Goal: Task Accomplishment & Management: Manage account settings

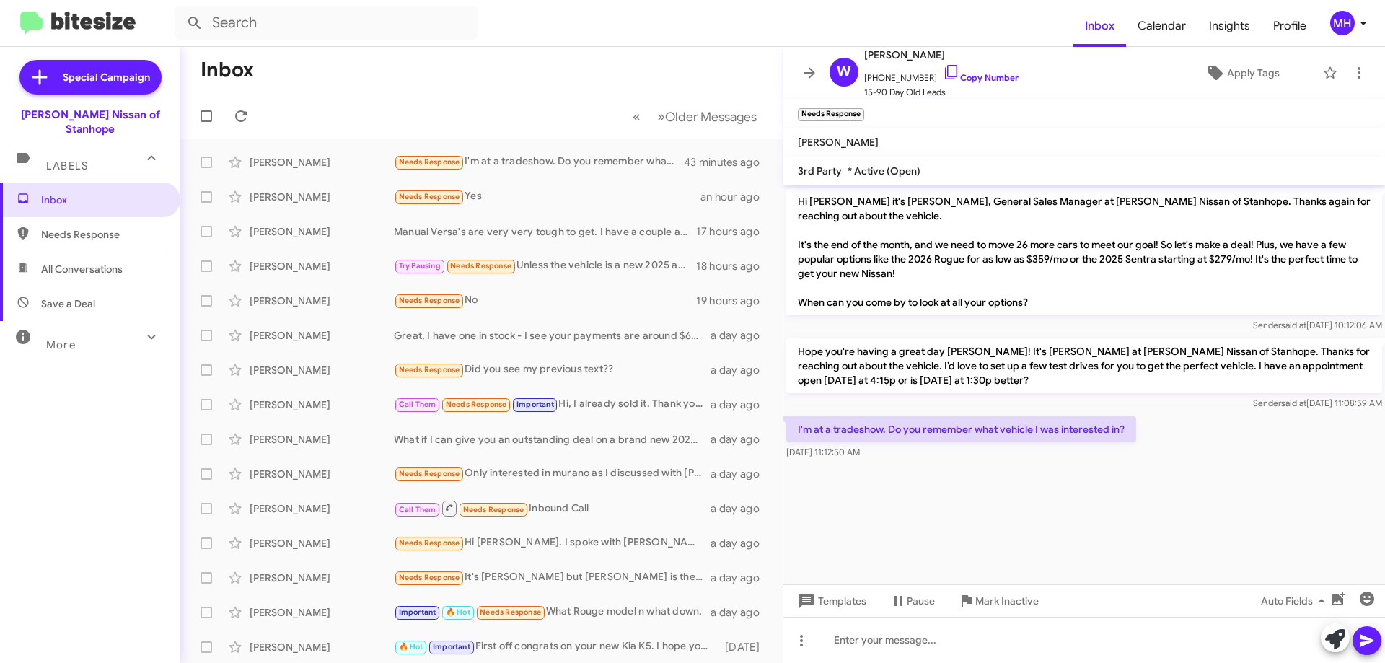
click at [77, 262] on span "All Conversations" at bounding box center [81, 269] width 81 height 14
type input "in:all-conversations"
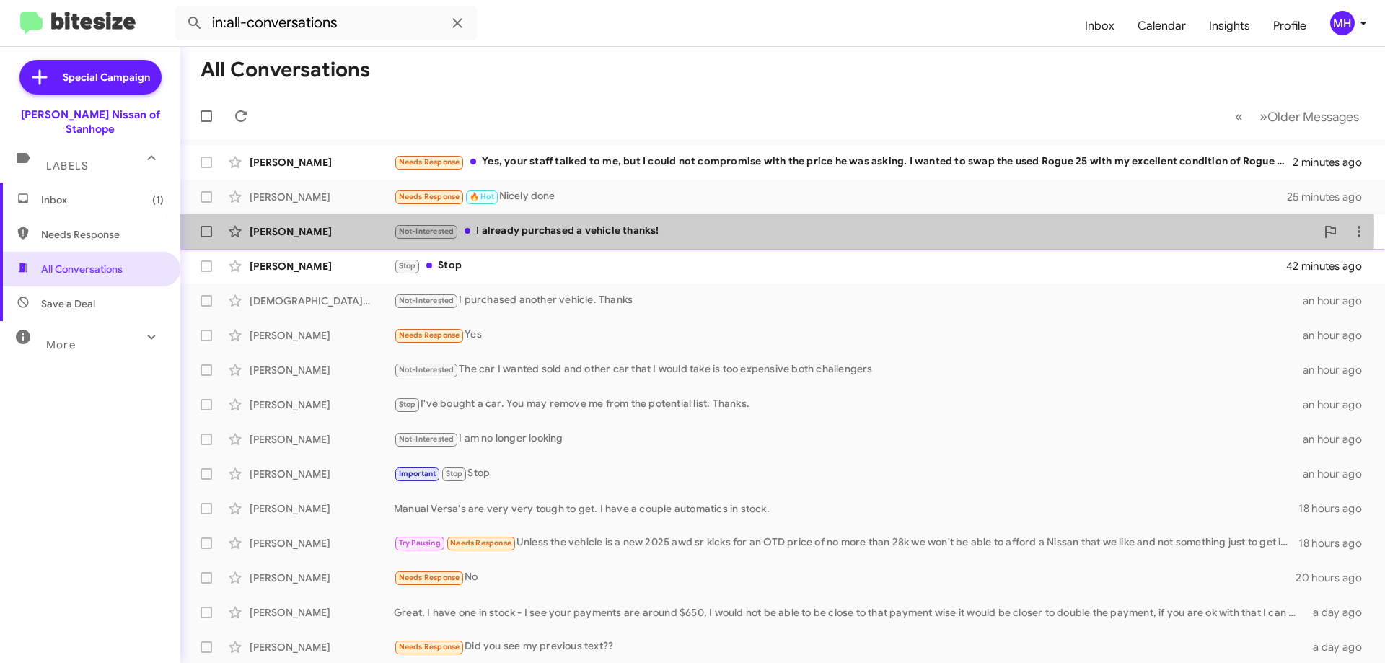
click at [546, 228] on div "Not-Interested I already purchased a vehicle thanks!" at bounding box center [855, 231] width 922 height 17
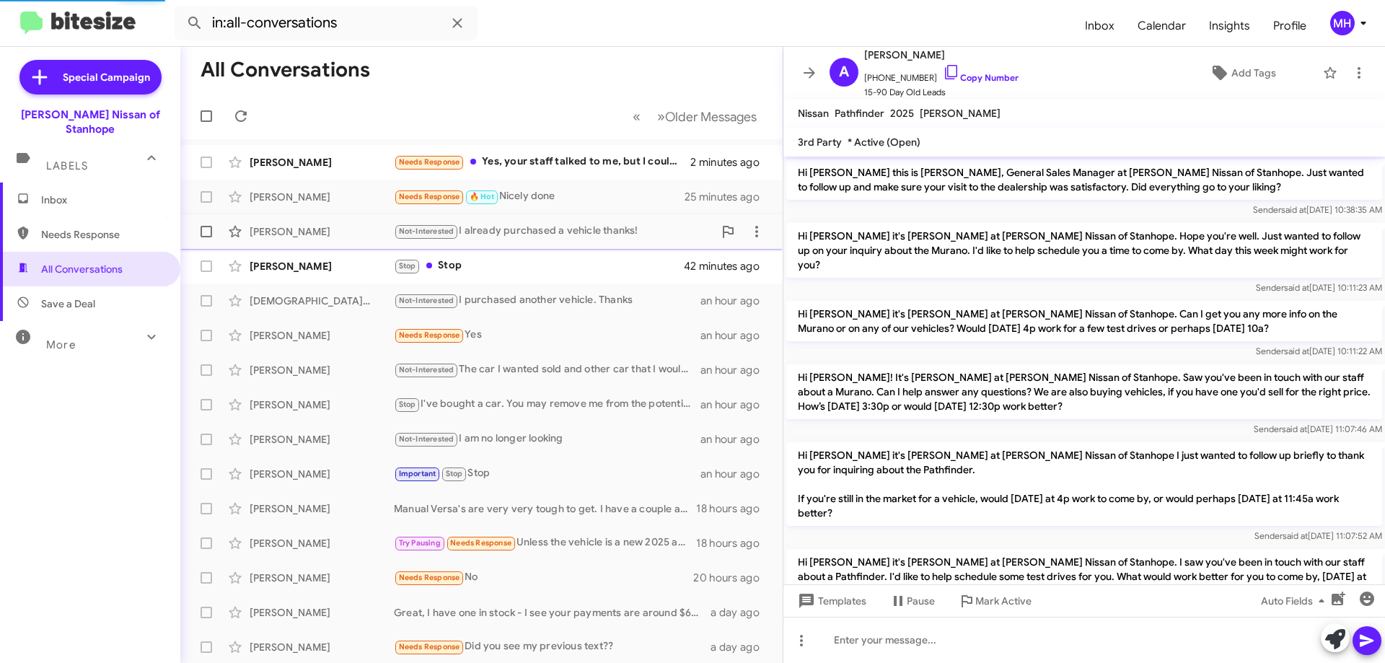
scroll to position [638, 0]
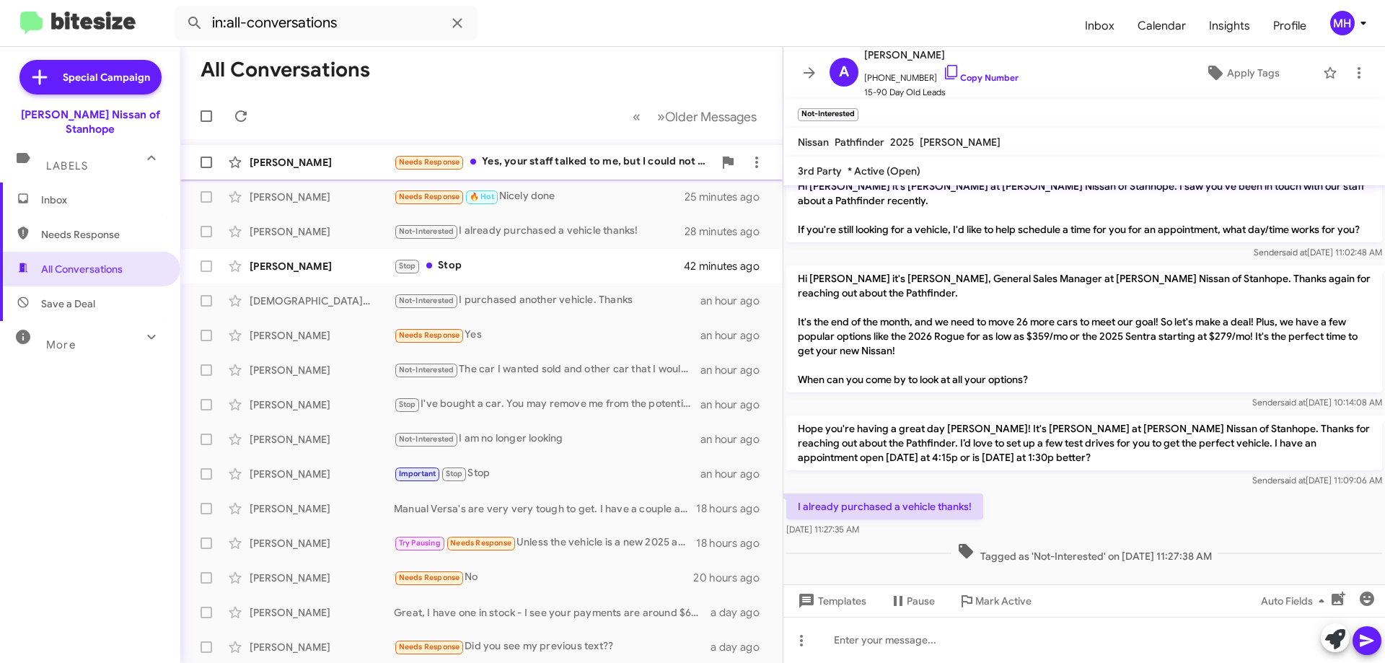
click at [595, 155] on div "Needs Response Yes, your staff talked to me, but I could not compromise with th…" at bounding box center [553, 162] width 319 height 17
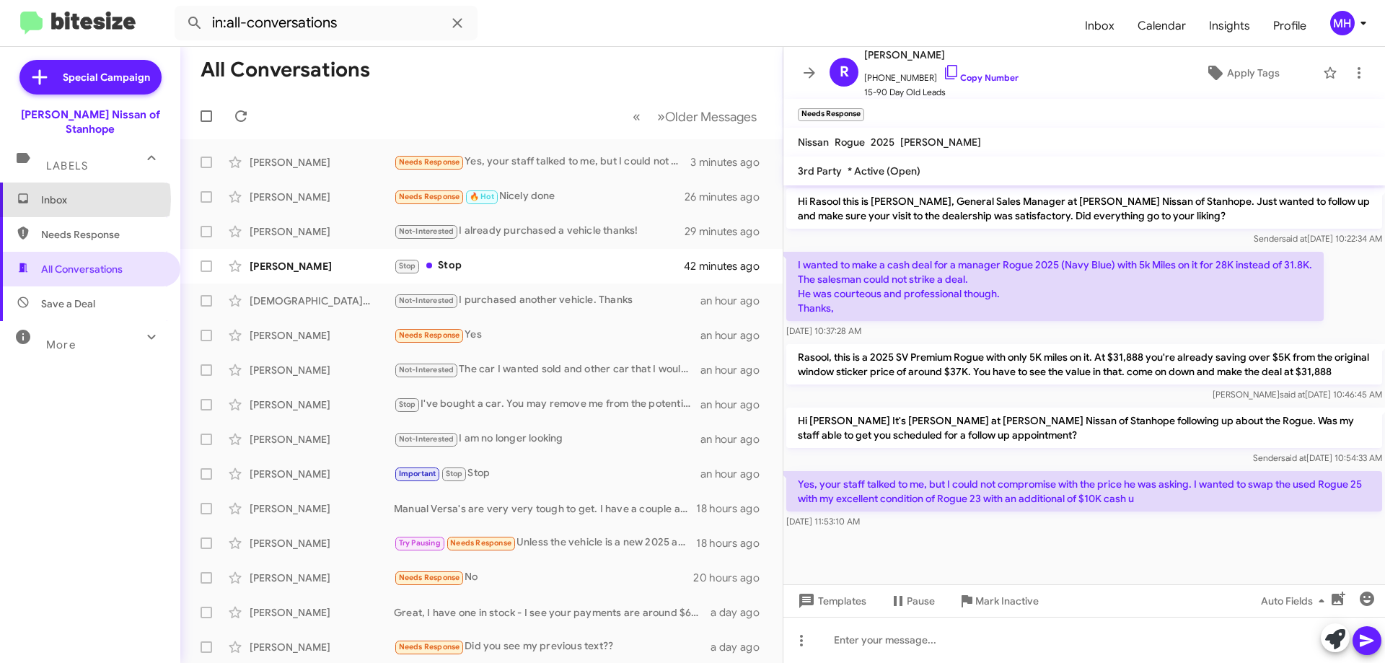
click at [64, 193] on span "Inbox" at bounding box center [102, 200] width 123 height 14
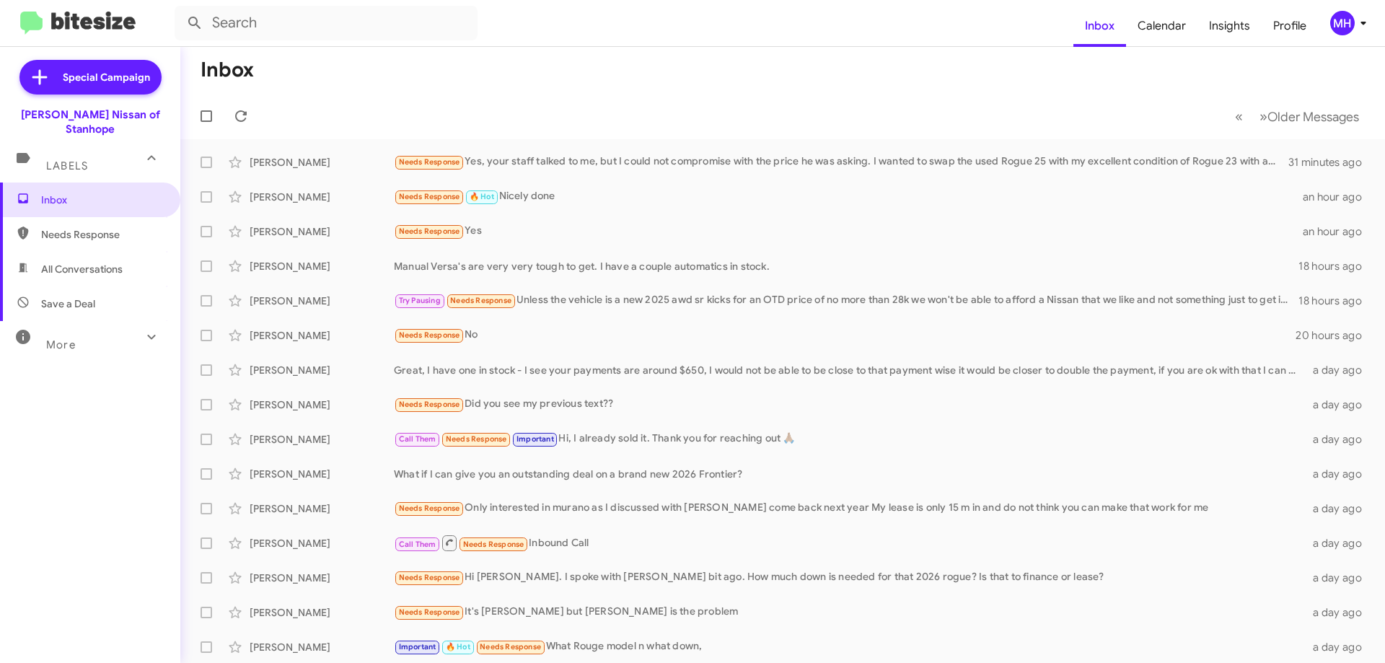
click at [94, 262] on span "All Conversations" at bounding box center [81, 269] width 81 height 14
type input "in:all-conversations"
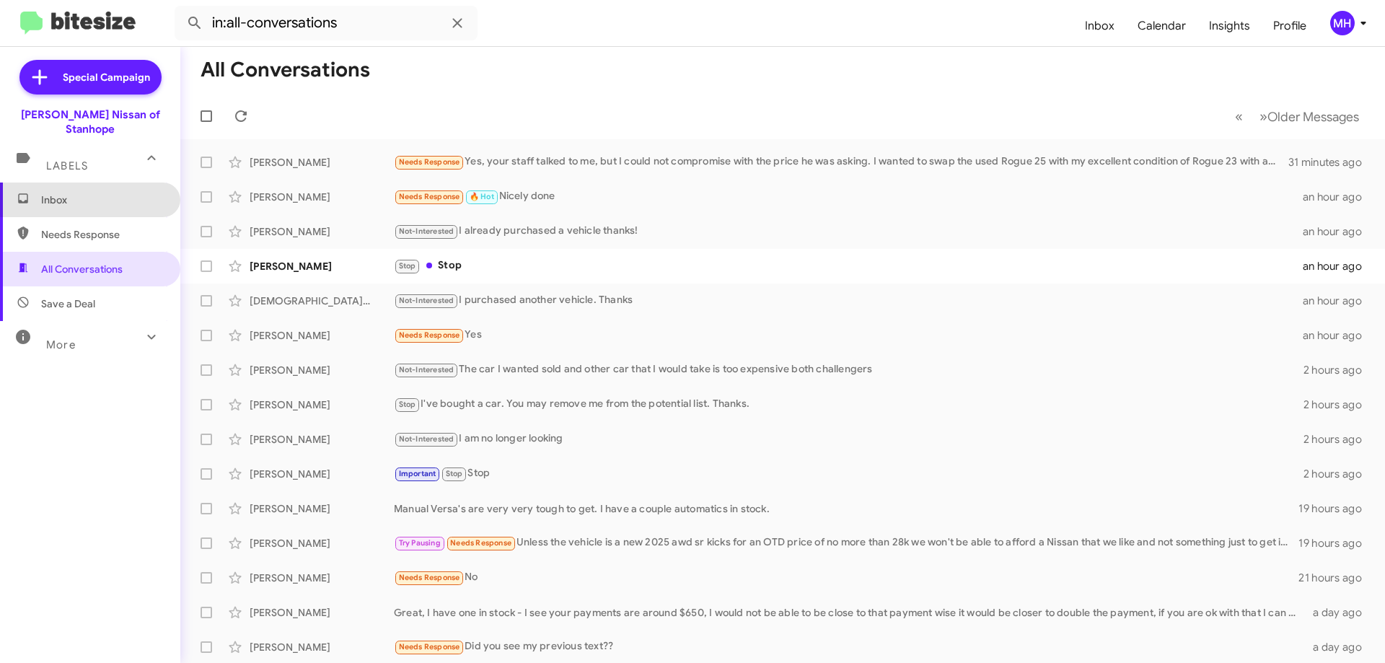
click at [115, 193] on span "Inbox" at bounding box center [102, 200] width 123 height 14
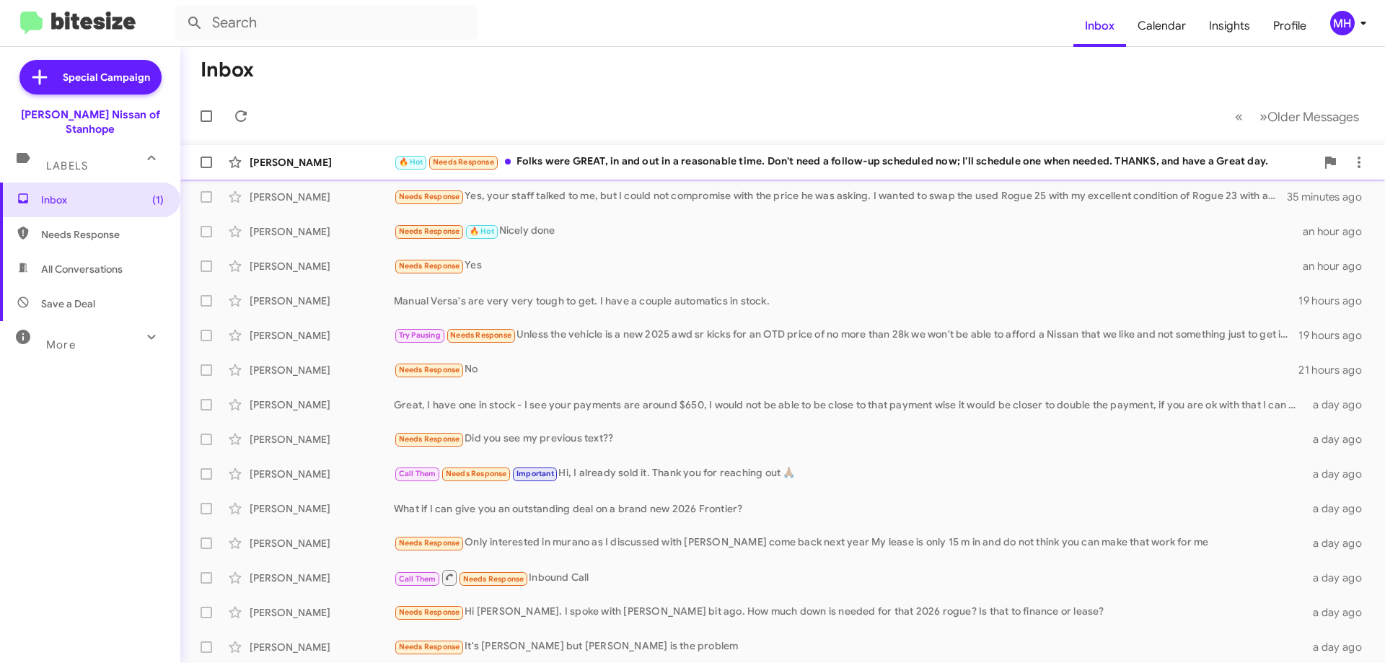
click at [657, 157] on div "🔥 Hot Needs Response Folks were GREAT, in and out in a reasonable time. Don't n…" at bounding box center [855, 162] width 922 height 17
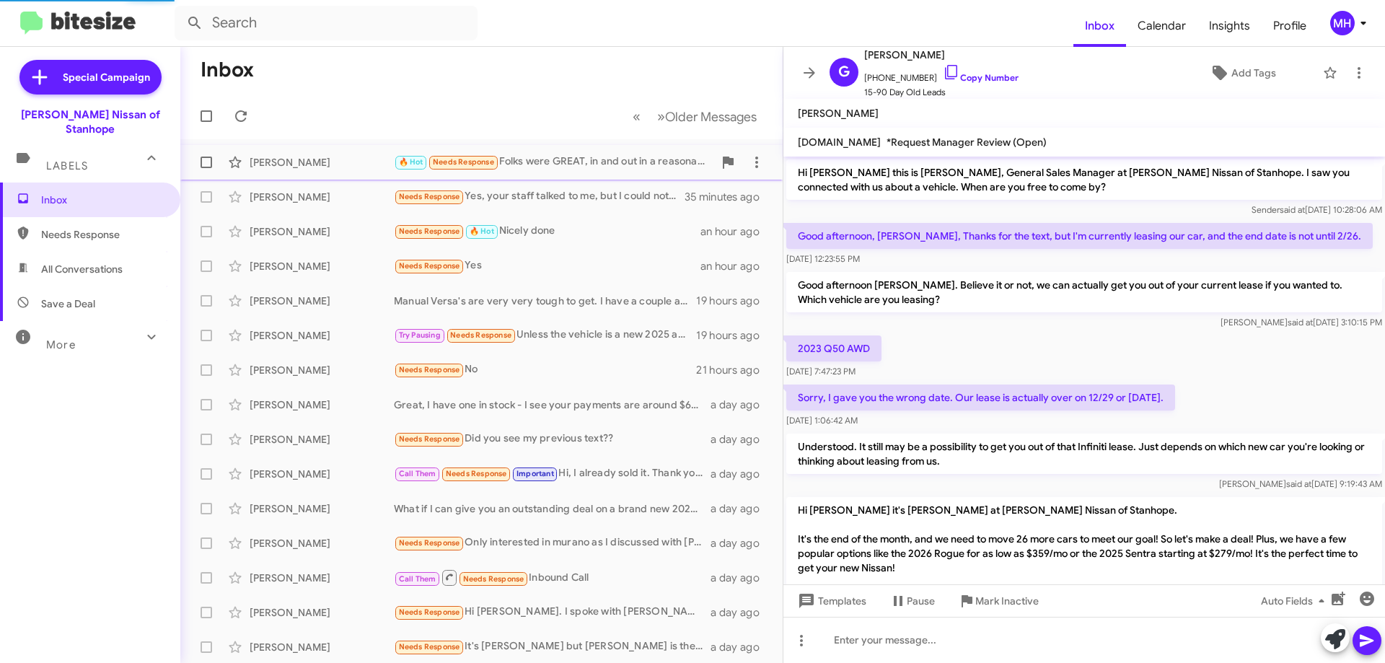
scroll to position [205, 0]
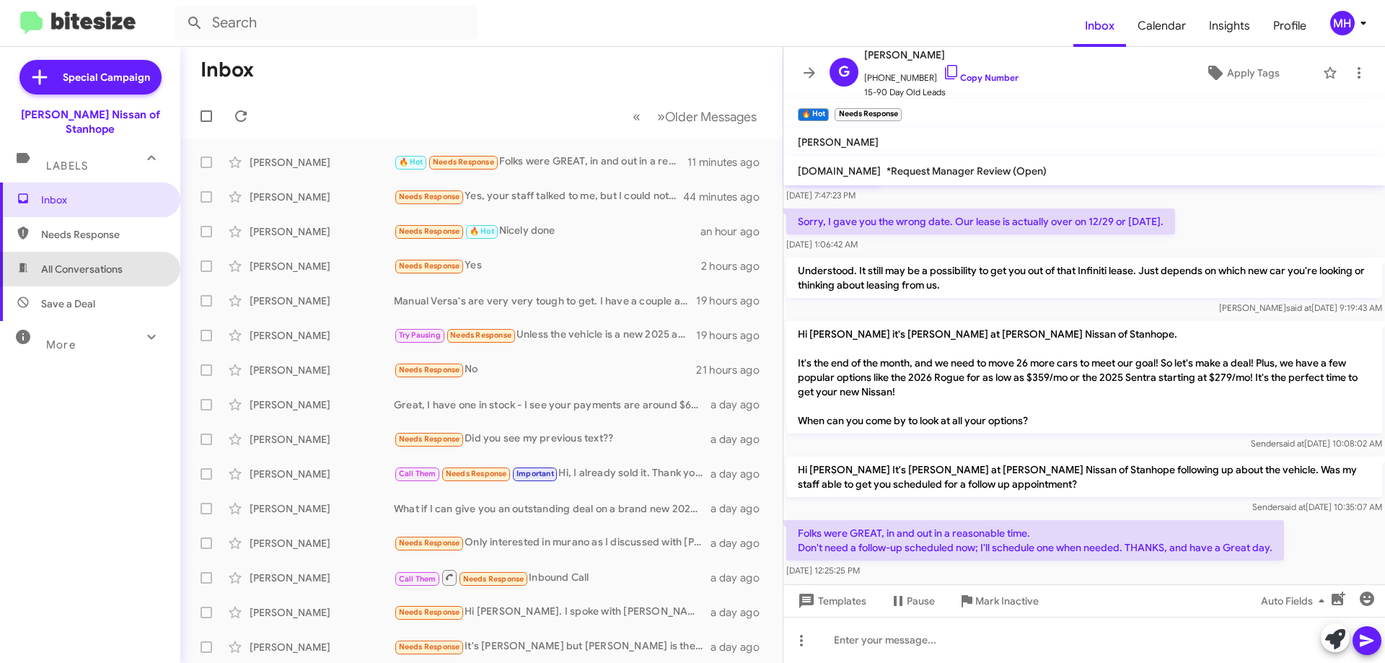
click at [92, 262] on span "All Conversations" at bounding box center [81, 269] width 81 height 14
type input "in:all-conversations"
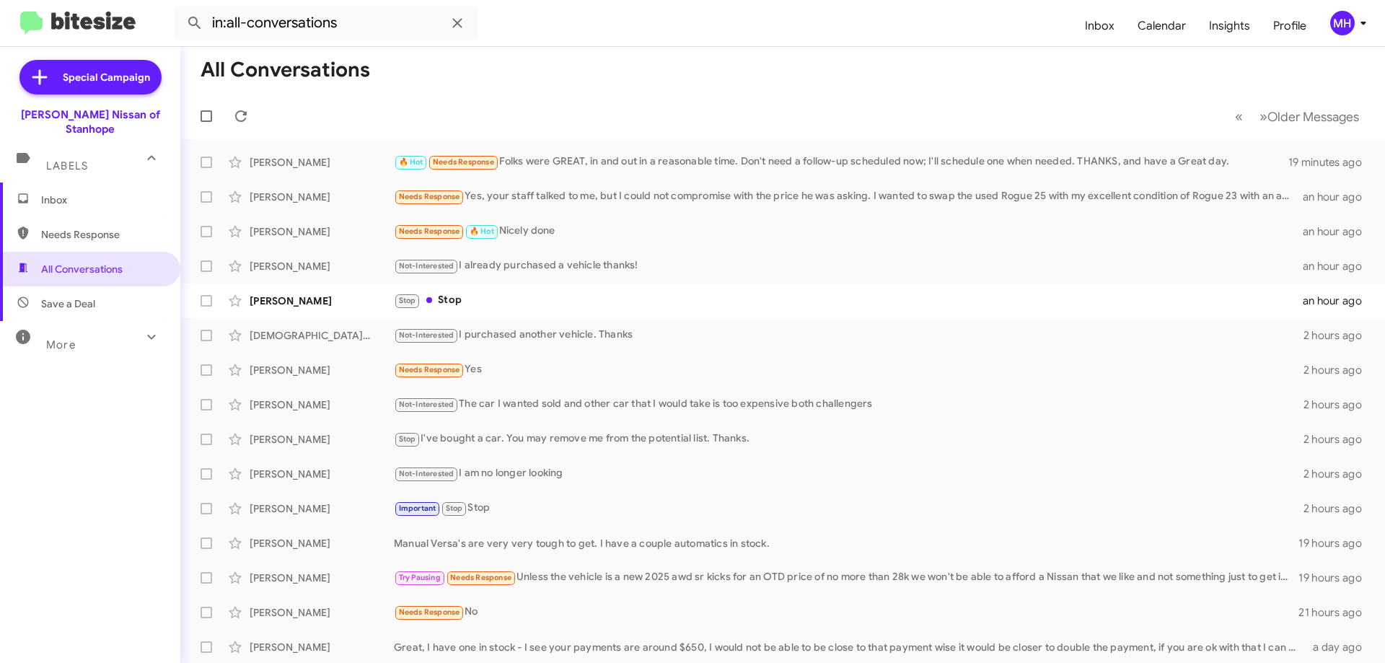
click at [102, 193] on span "Inbox" at bounding box center [102, 200] width 123 height 14
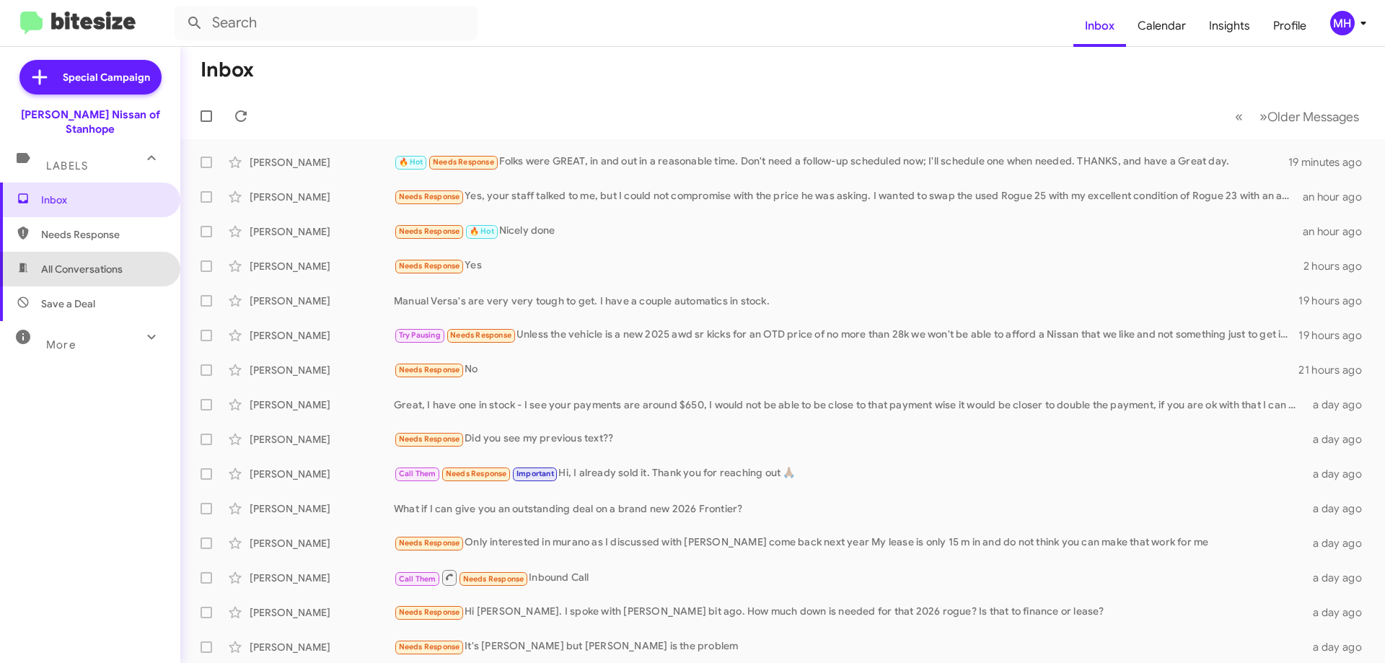
click at [100, 262] on span "All Conversations" at bounding box center [81, 269] width 81 height 14
type input "in:all-conversations"
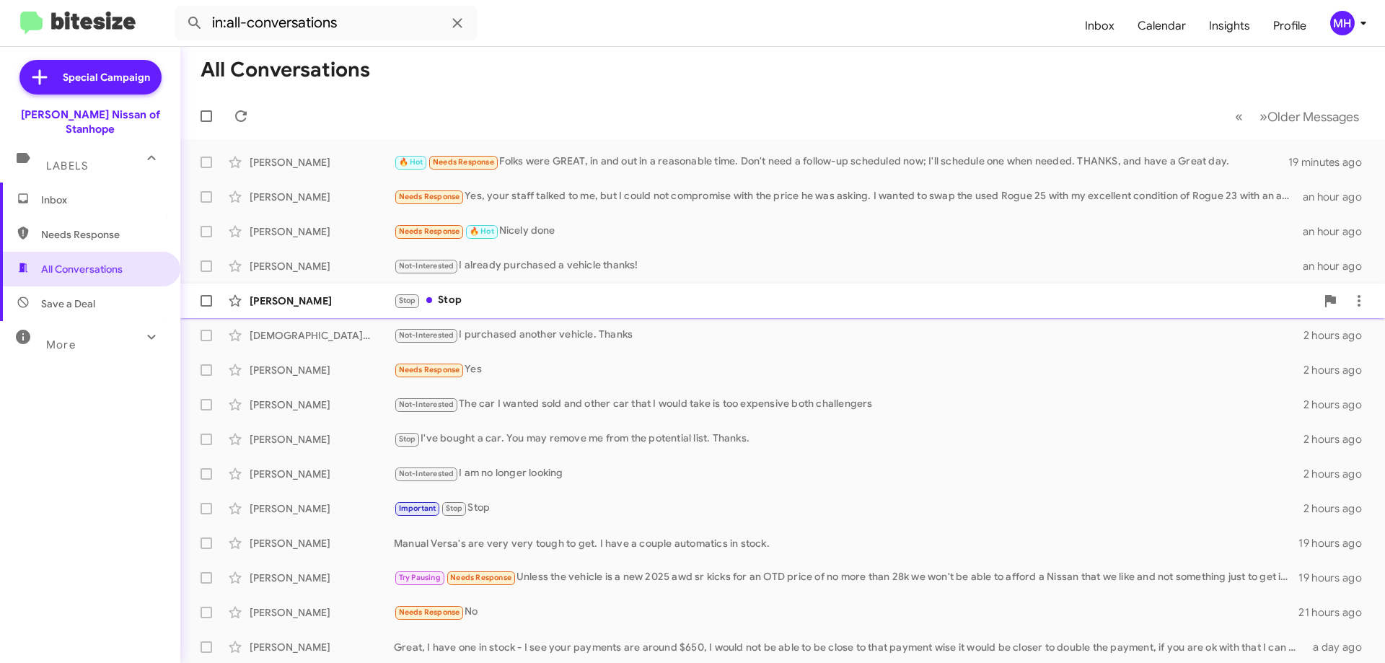
click at [513, 301] on div "Stop Stop" at bounding box center [855, 300] width 922 height 17
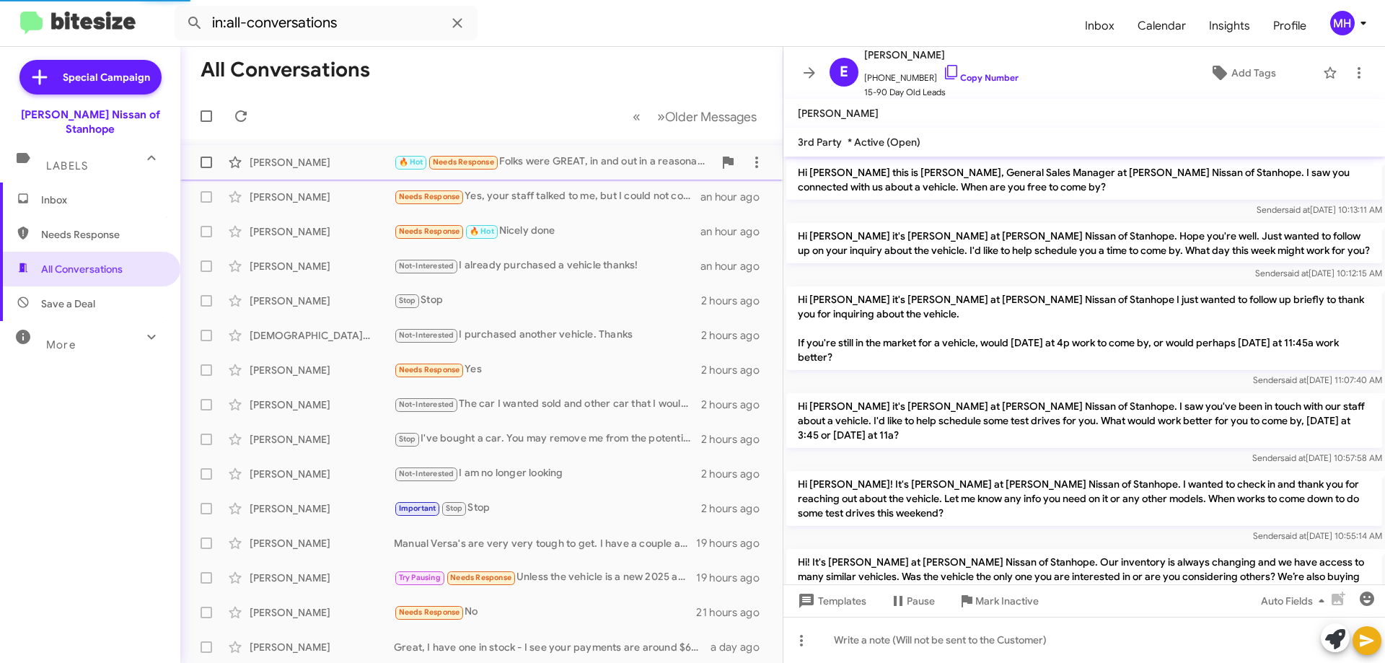
scroll to position [459, 0]
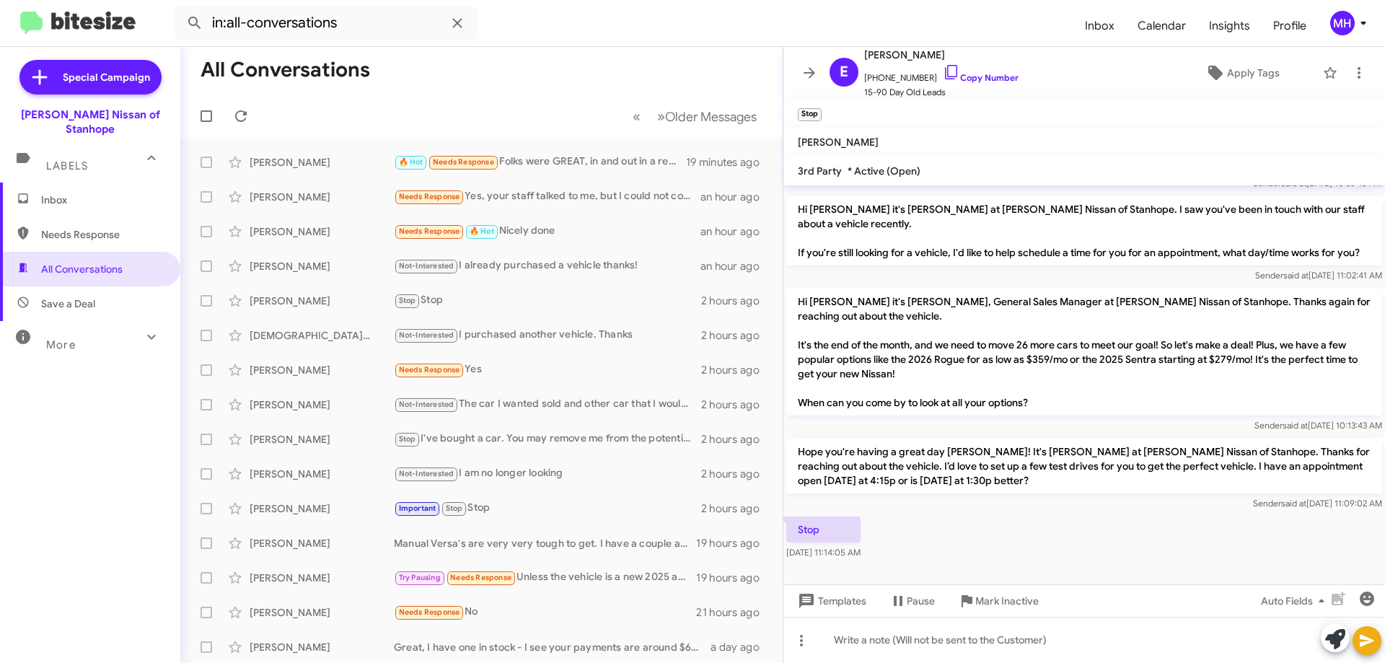
click at [78, 193] on span "Inbox" at bounding box center [102, 200] width 123 height 14
